Goal: Information Seeking & Learning: Learn about a topic

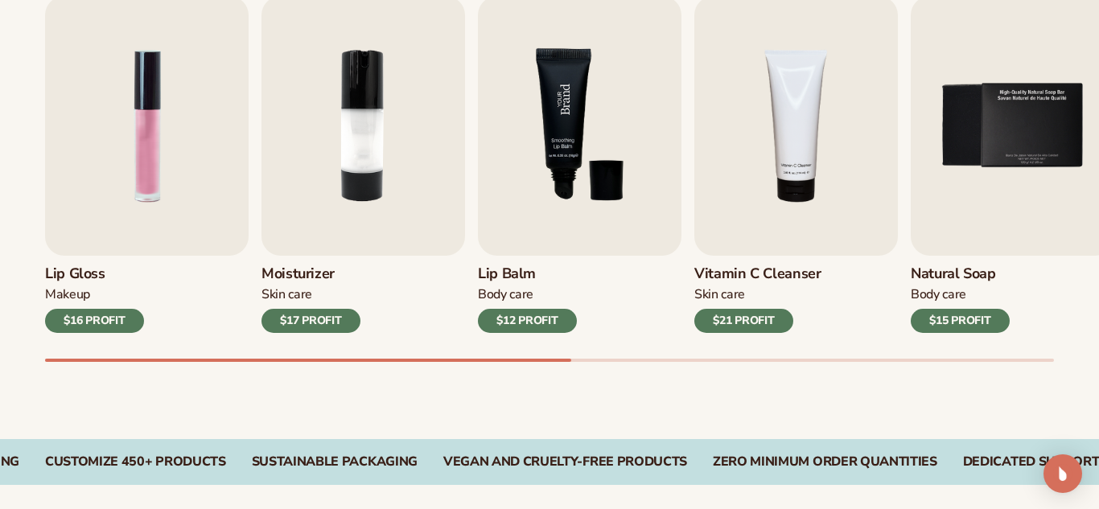
scroll to position [570, 0]
click at [566, 230] on img "3 / 9" at bounding box center [580, 126] width 204 height 260
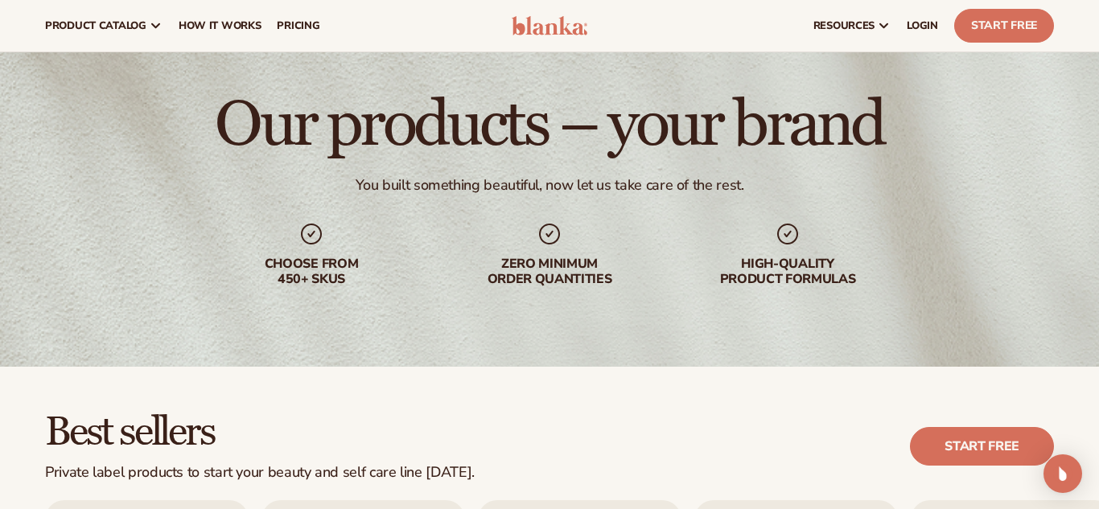
scroll to position [0, 0]
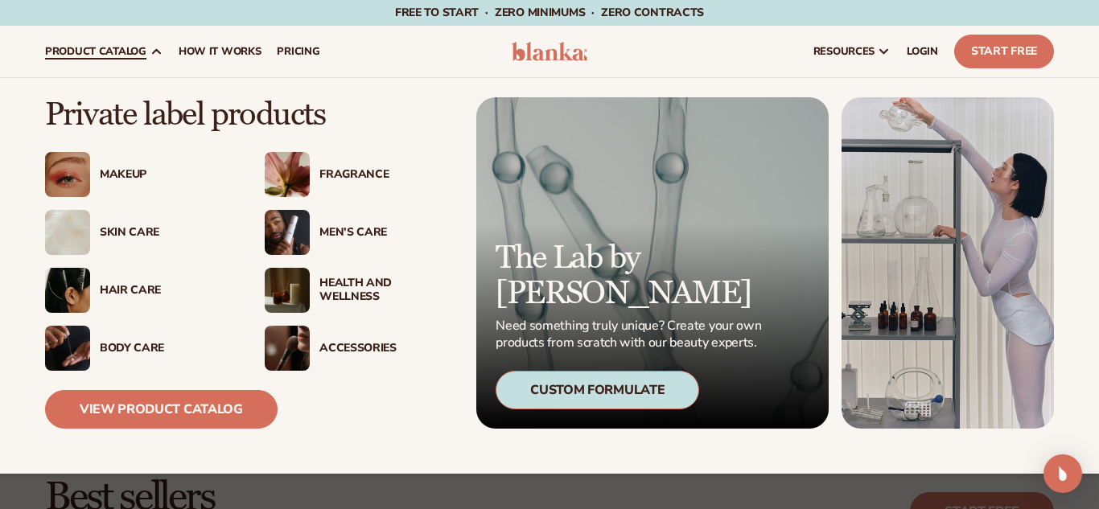
click at [131, 226] on div "Skin Care" at bounding box center [166, 233] width 133 height 14
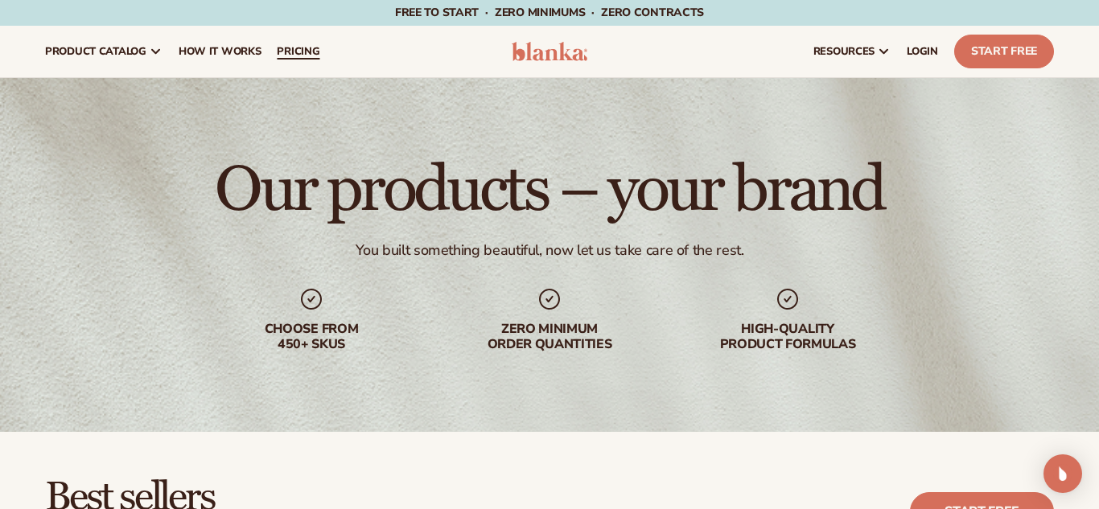
click at [292, 53] on span "pricing" at bounding box center [298, 51] width 43 height 13
